Goal: Transaction & Acquisition: Register for event/course

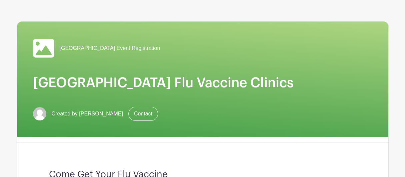
scroll to position [67, 0]
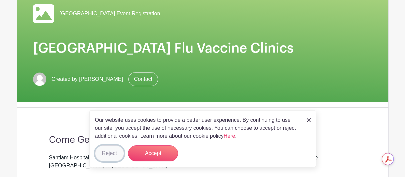
click at [108, 157] on button "Reject" at bounding box center [109, 154] width 29 height 16
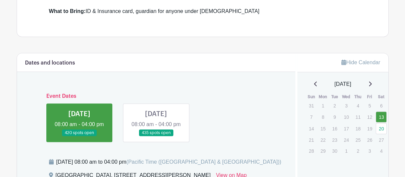
scroll to position [266, 0]
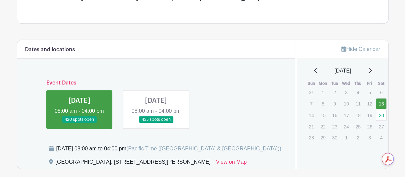
click at [156, 123] on link at bounding box center [156, 123] width 0 height 0
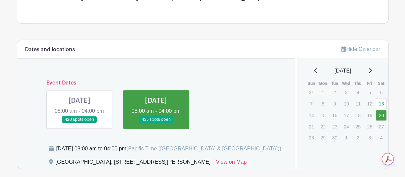
click at [79, 123] on link at bounding box center [79, 123] width 0 height 0
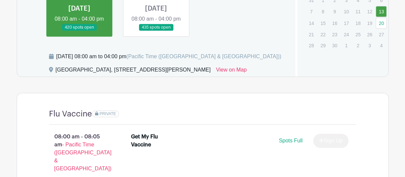
scroll to position [333, 0]
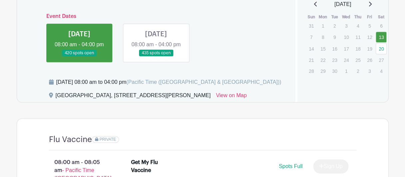
click at [156, 57] on link at bounding box center [156, 57] width 0 height 0
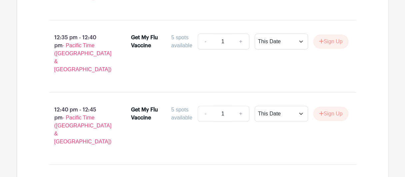
scroll to position [4443, 0]
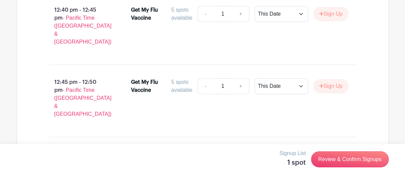
scroll to position [4543, 0]
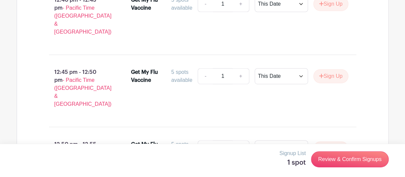
type input "2"
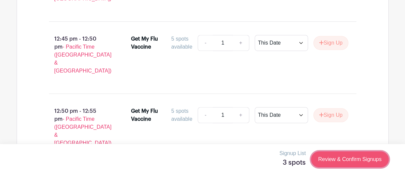
click at [333, 159] on link "Review & Confirm Signups" at bounding box center [349, 160] width 77 height 16
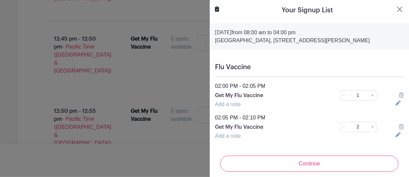
click at [399, 130] on icon at bounding box center [401, 126] width 5 height 5
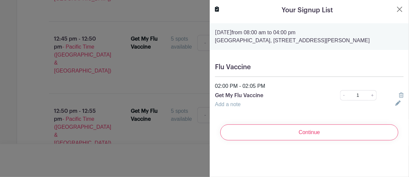
click at [233, 107] on link "Add a note" at bounding box center [228, 105] width 26 height 6
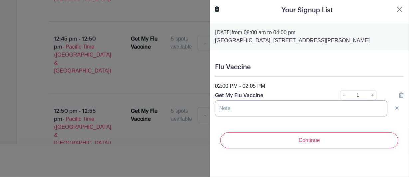
click at [245, 117] on input "text" at bounding box center [301, 109] width 173 height 16
click at [396, 110] on icon at bounding box center [397, 108] width 3 height 3
